Goal: Task Accomplishment & Management: Manage account settings

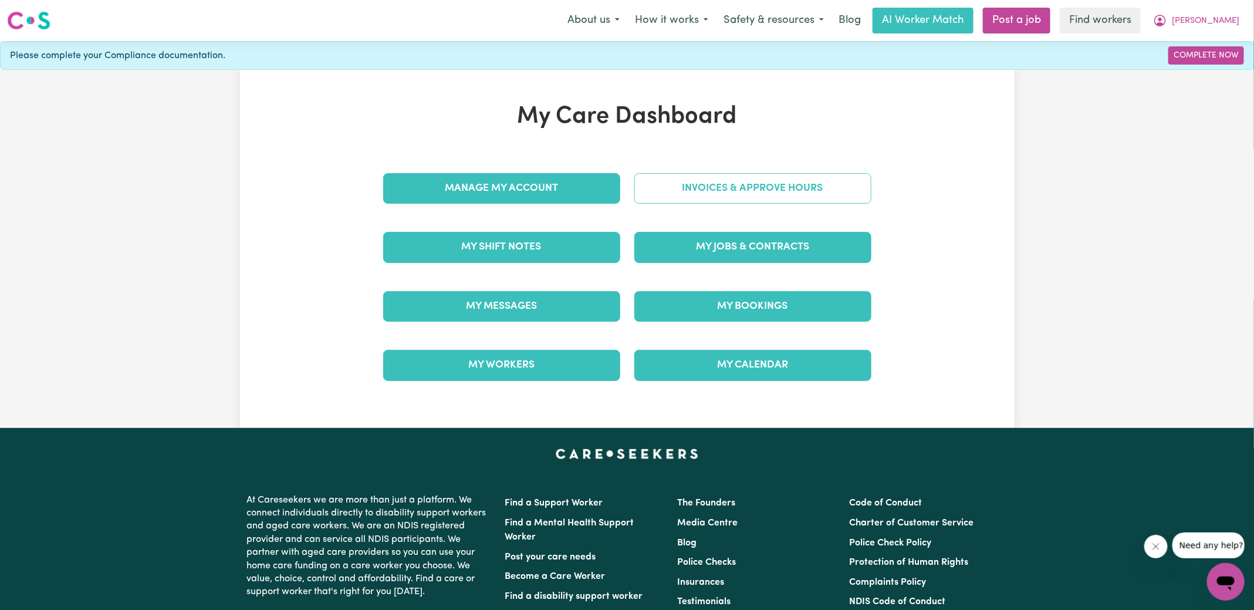
click at [687, 187] on link "Invoices & Approve Hours" at bounding box center [752, 188] width 237 height 31
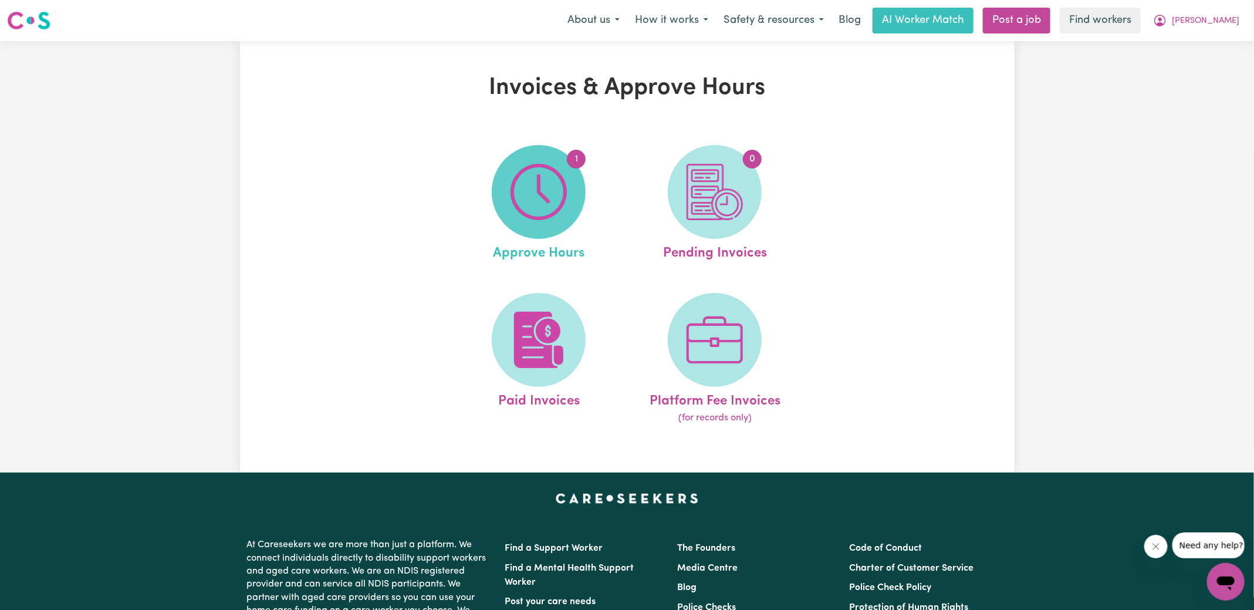
click at [524, 177] on img at bounding box center [539, 192] width 56 height 56
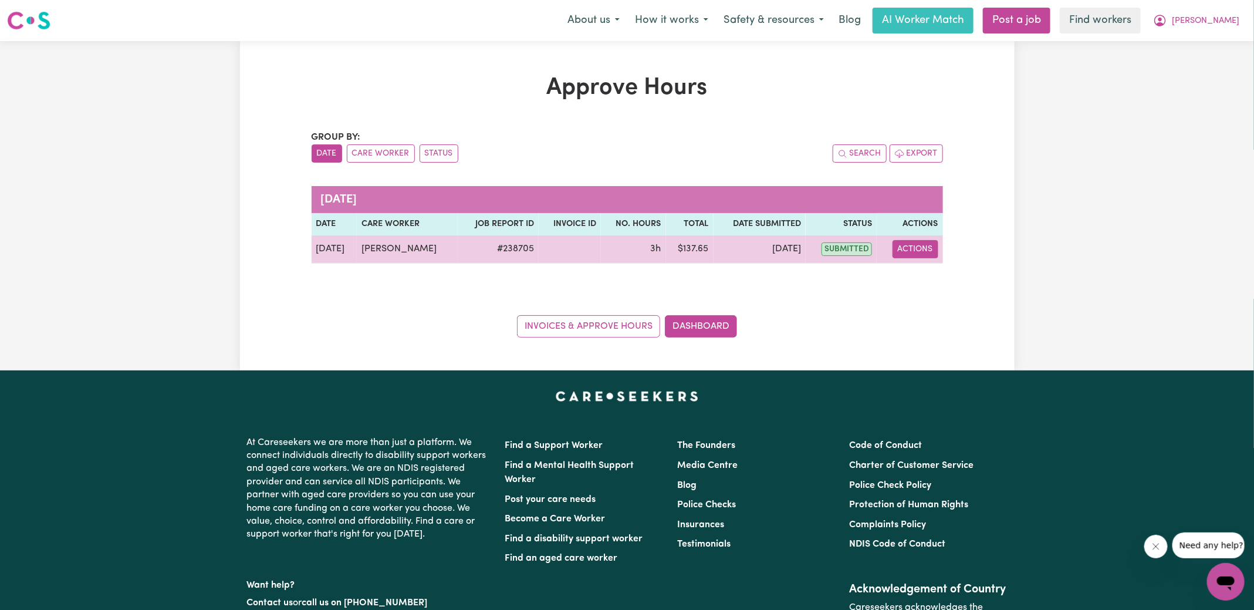
click at [926, 251] on button "Actions" at bounding box center [916, 249] width 46 height 18
click at [927, 277] on link "View Job Report" at bounding box center [944, 275] width 100 height 23
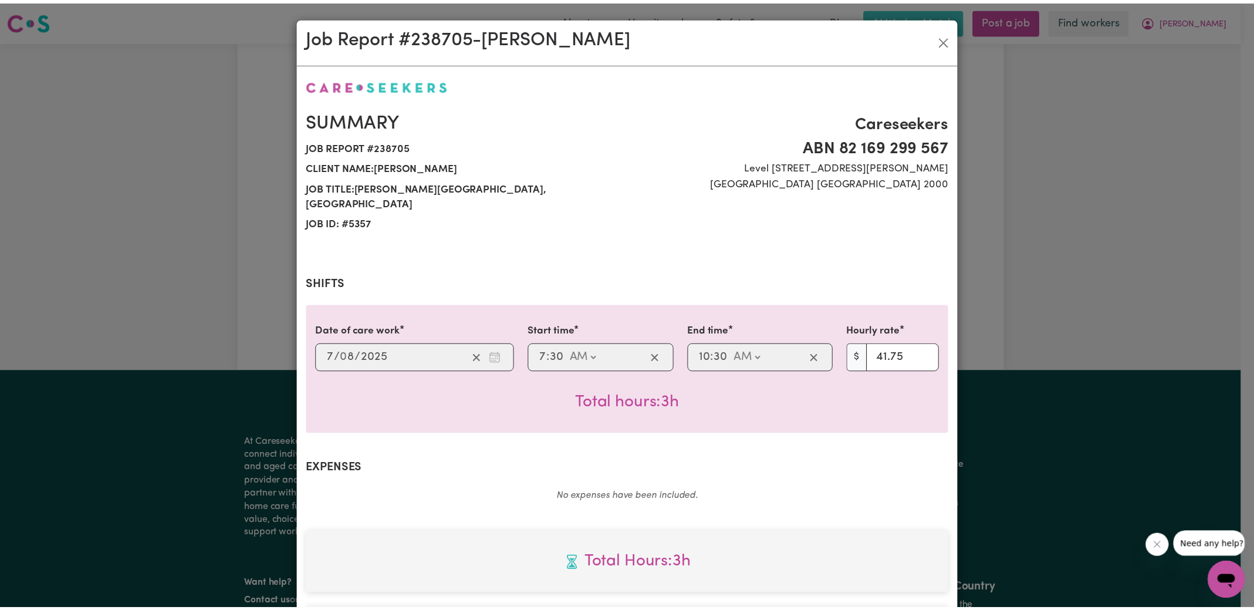
scroll to position [293, 0]
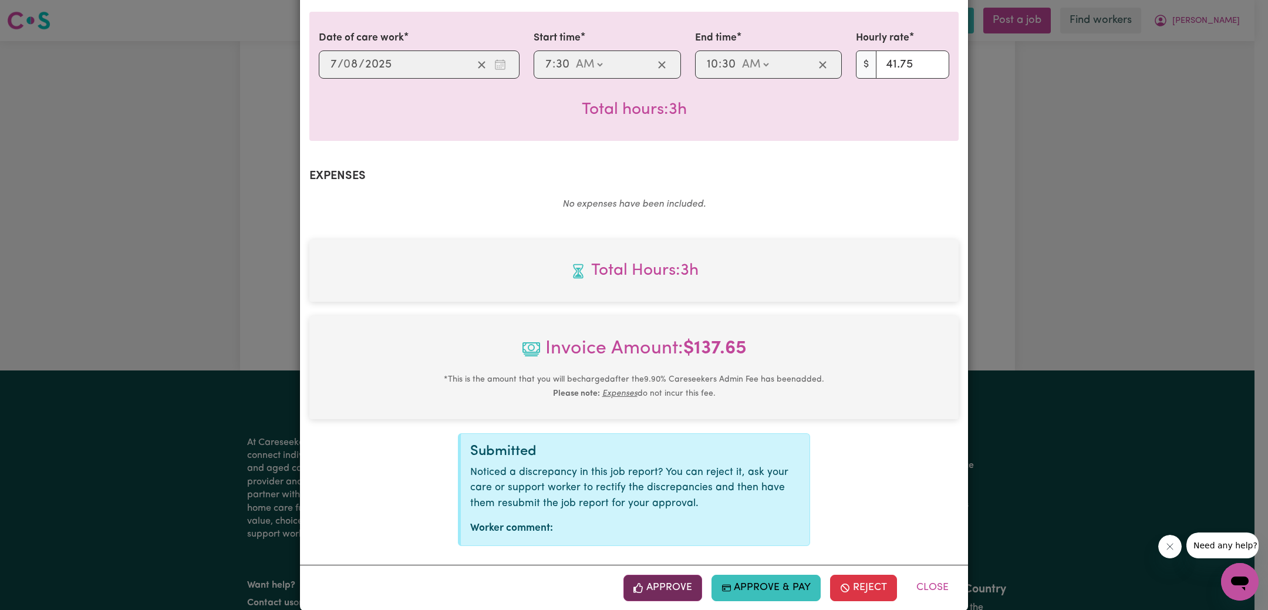
click at [653, 575] on button "Approve" at bounding box center [662, 588] width 79 height 26
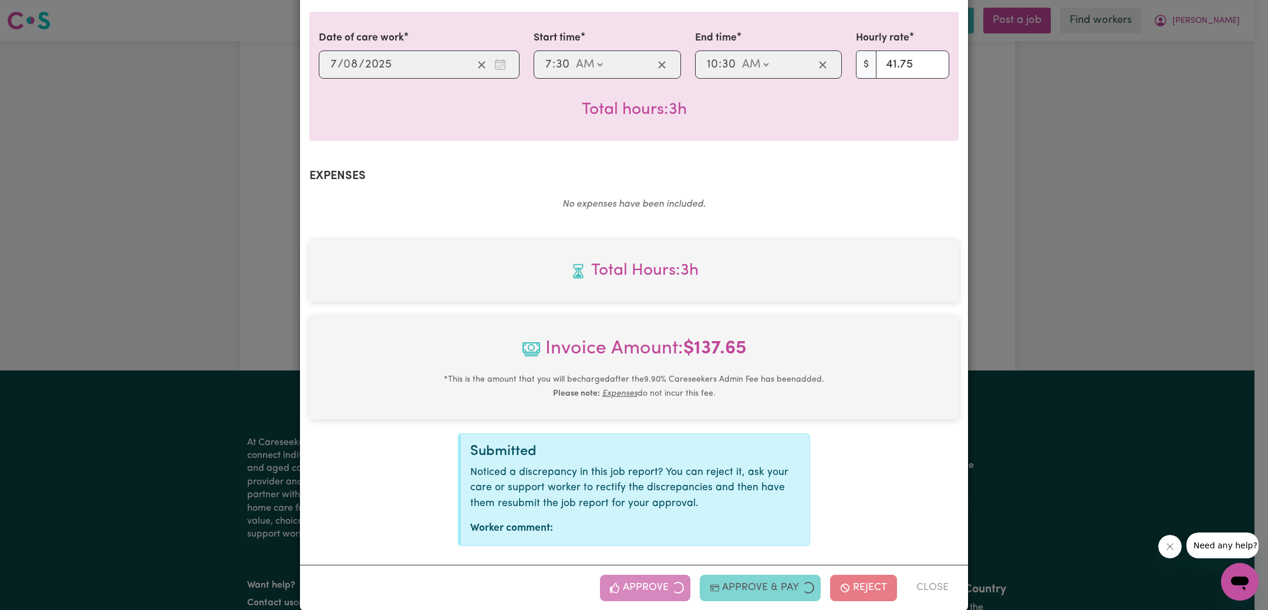
click at [1058, 273] on div "Job Report # 238705 - [PERSON_NAME] Summary Job report # 238705 Client name: [P…" at bounding box center [634, 305] width 1268 height 610
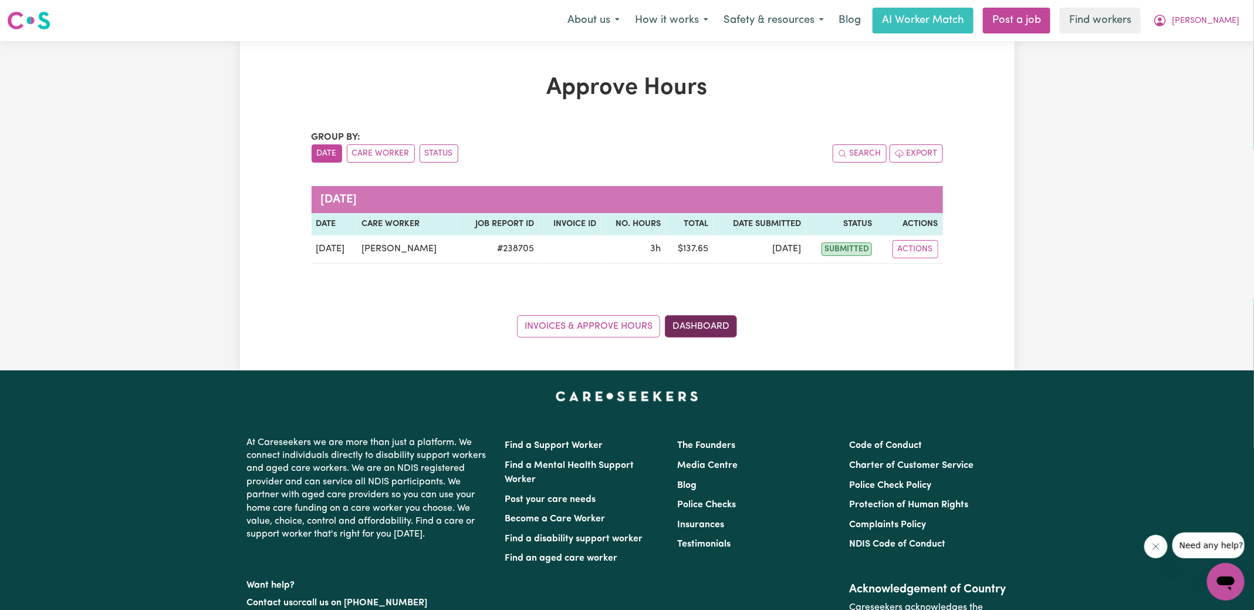
click at [711, 332] on link "Dashboard" at bounding box center [701, 326] width 72 height 22
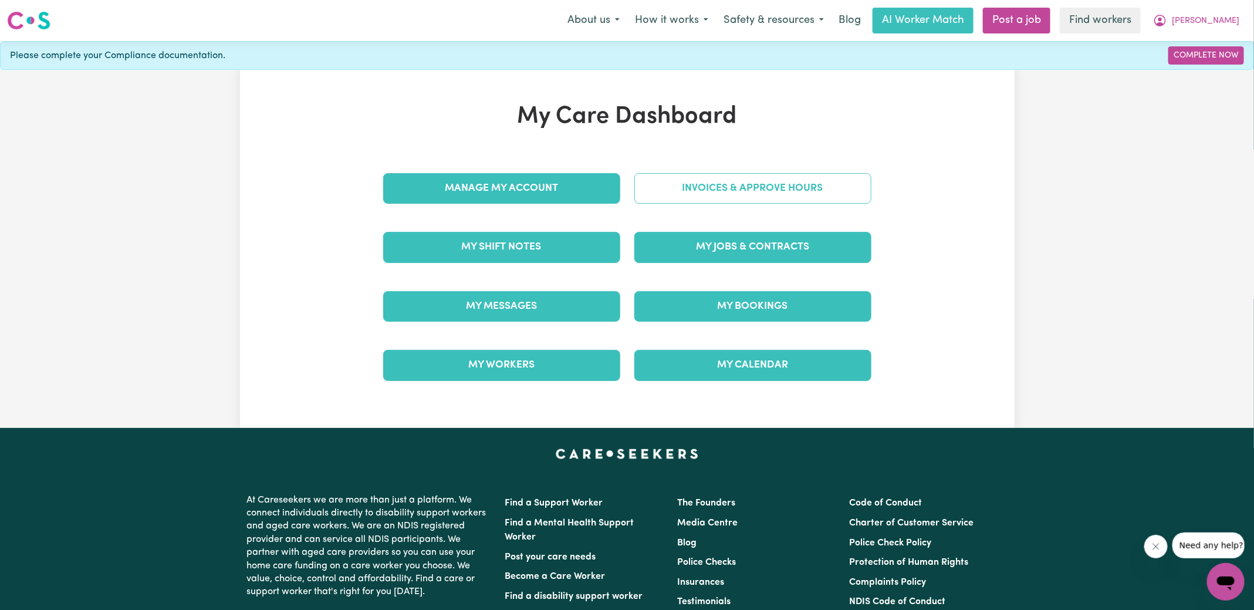
click at [697, 193] on link "Invoices & Approve Hours" at bounding box center [752, 188] width 237 height 31
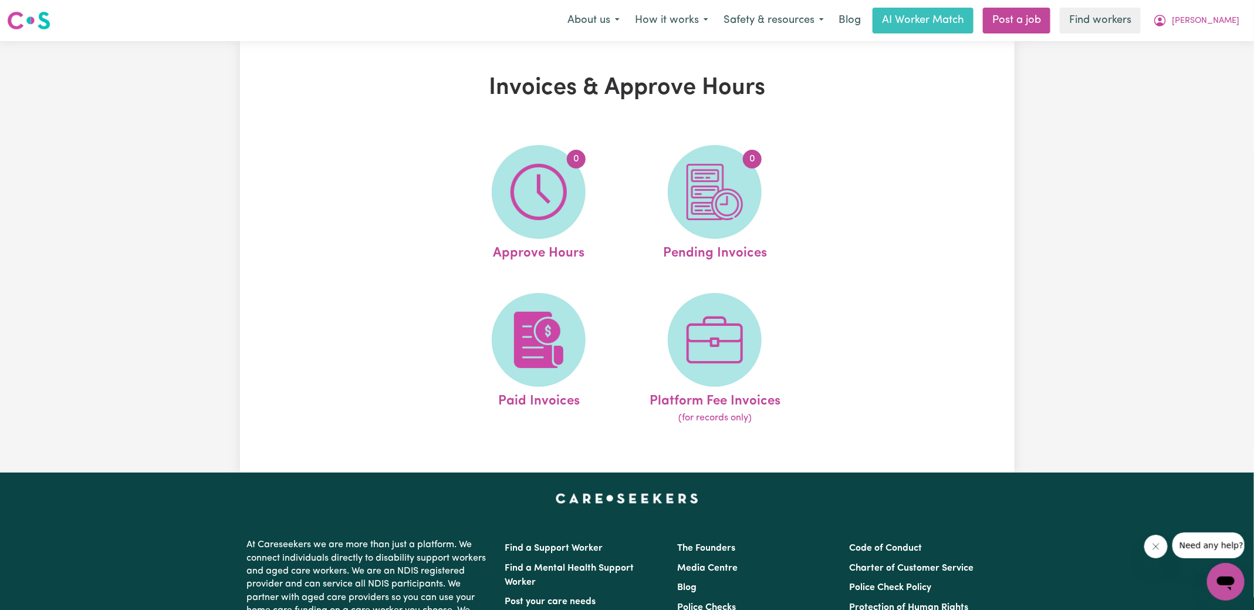
click at [697, 193] on img at bounding box center [715, 192] width 56 height 56
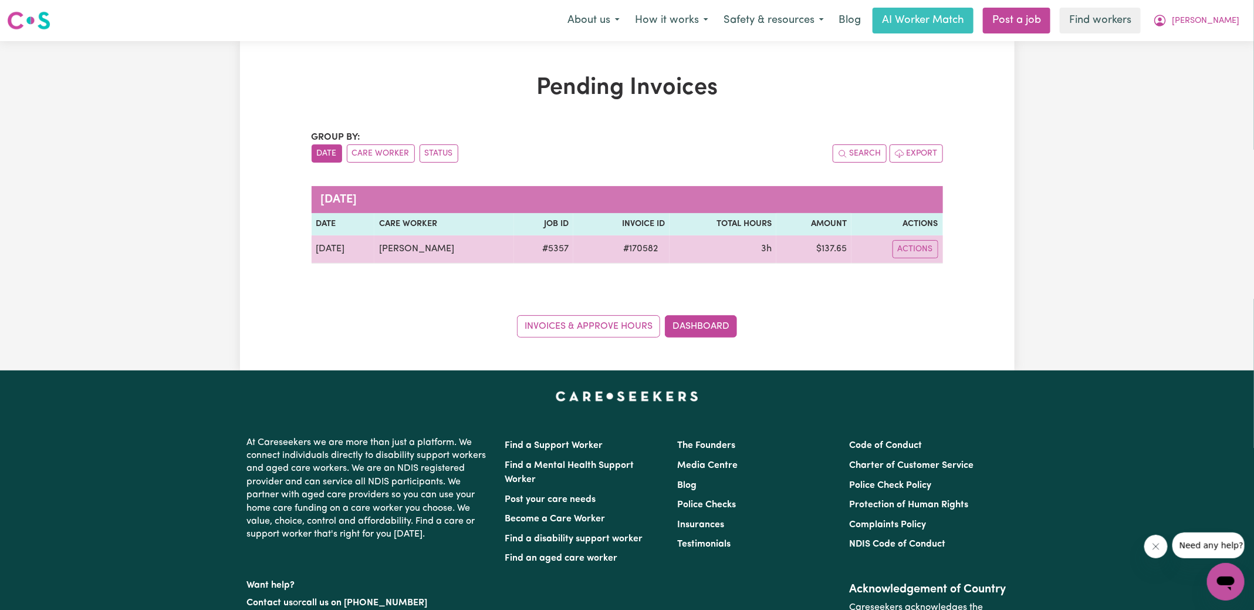
click at [641, 252] on span "# 170582" at bounding box center [640, 249] width 49 height 14
copy span "170582"
click at [832, 245] on td "$ 137.65" at bounding box center [813, 249] width 75 height 28
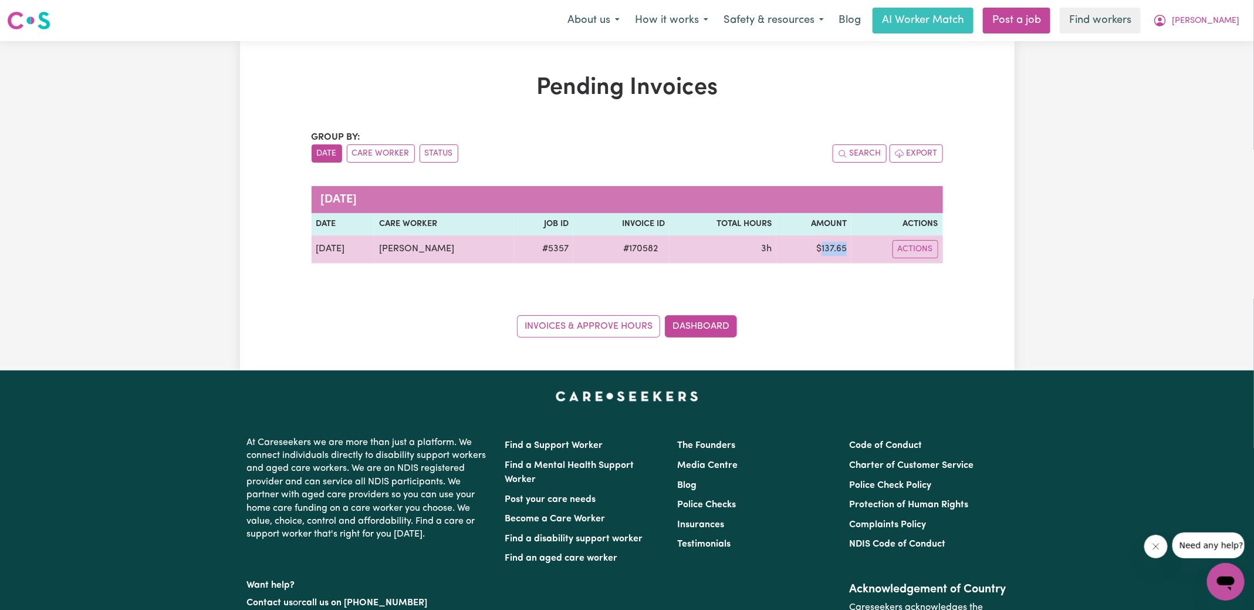
copy td "137.65"
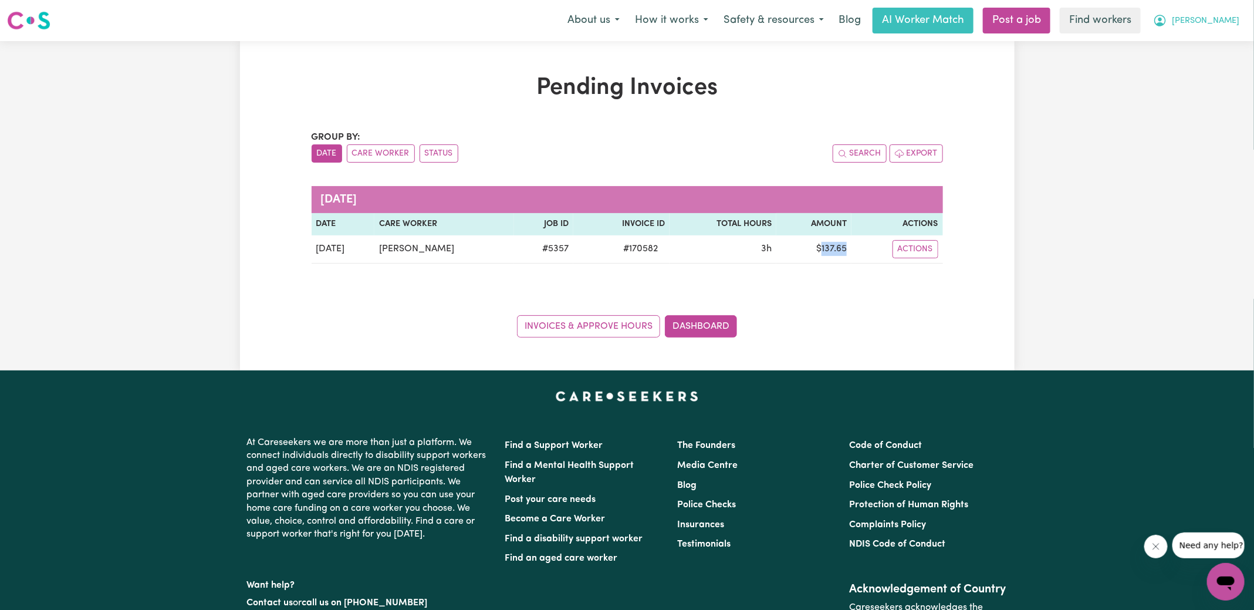
click at [1167, 21] on icon "My Account" at bounding box center [1160, 20] width 14 height 14
click at [1200, 66] on link "Logout" at bounding box center [1200, 67] width 93 height 22
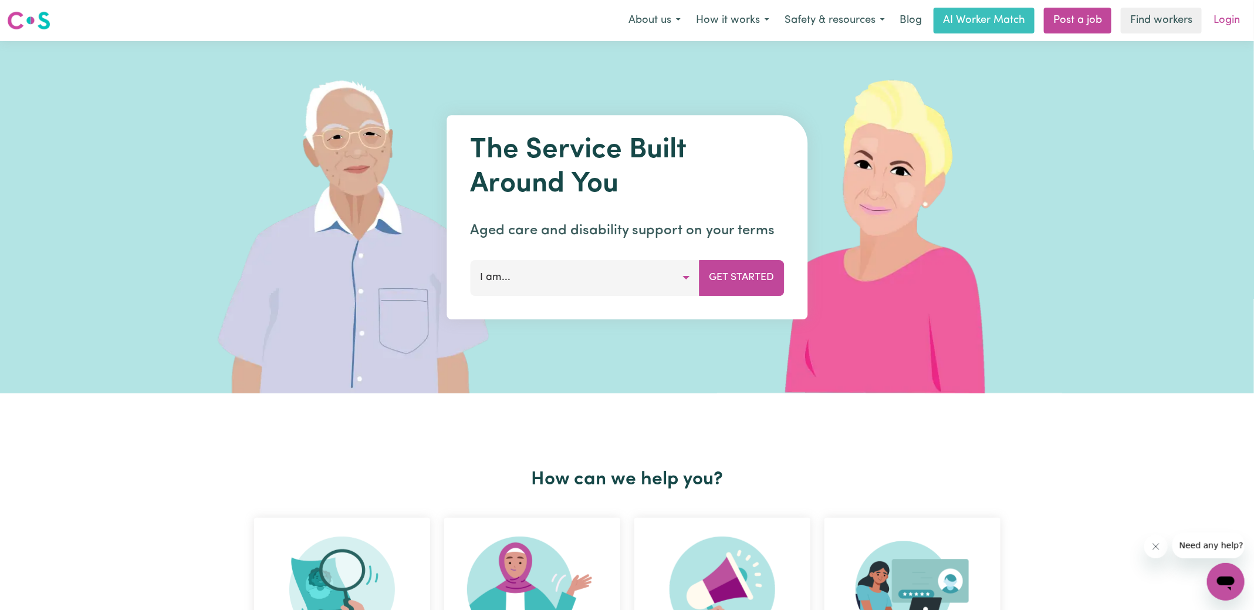
click at [1228, 17] on link "Login" at bounding box center [1227, 21] width 40 height 26
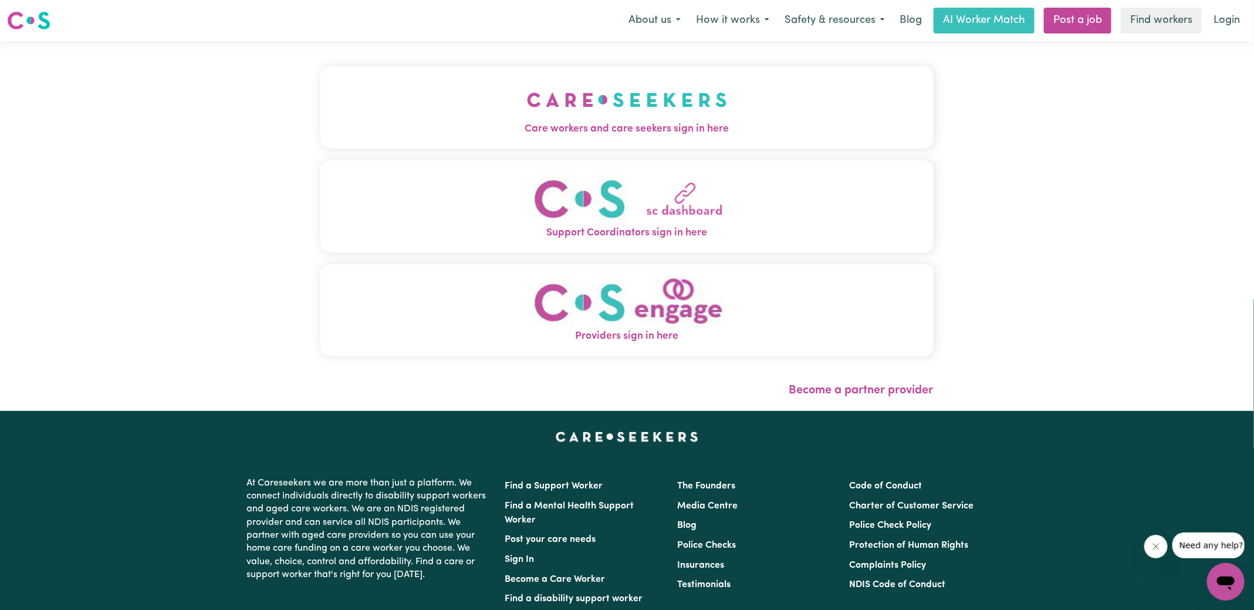
click at [467, 114] on button "Care workers and care seekers sign in here" at bounding box center [626, 107] width 613 height 82
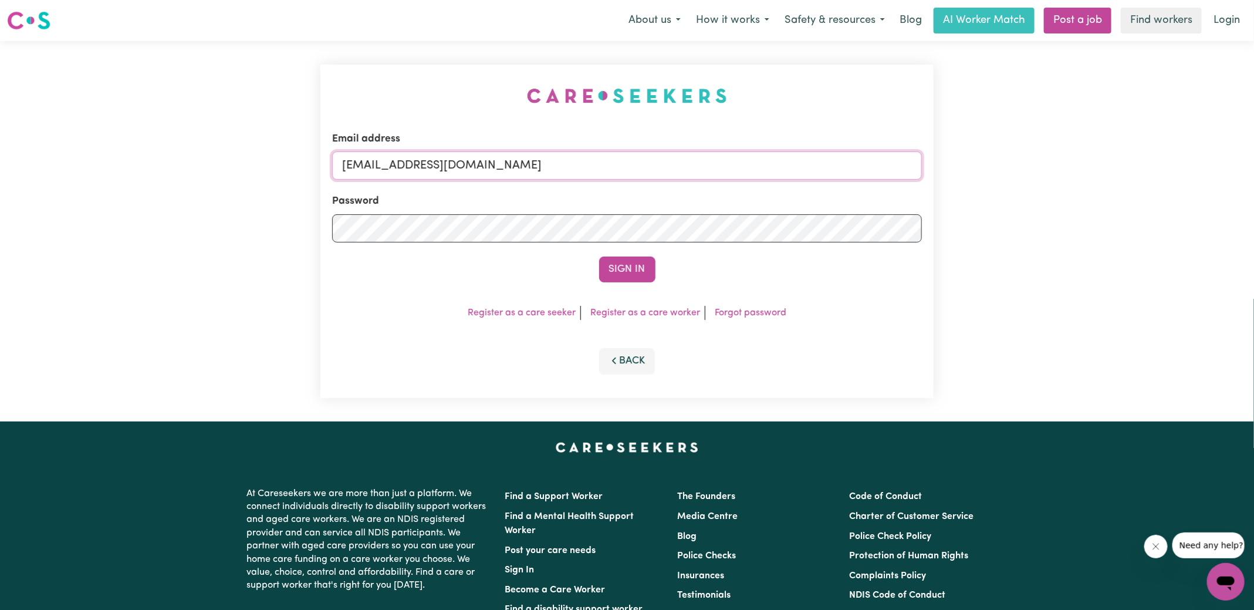
drag, startPoint x: 403, startPoint y: 163, endPoint x: 762, endPoint y: 183, distance: 359.1
click at [777, 189] on form "Email address [EMAIL_ADDRESS][DOMAIN_NAME] Password Sign In" at bounding box center [627, 206] width 590 height 151
type input "[EMAIL_ADDRESS][DOMAIN_NAME]"
click at [599, 256] on button "Sign In" at bounding box center [627, 269] width 56 height 26
